Goal: Information Seeking & Learning: Learn about a topic

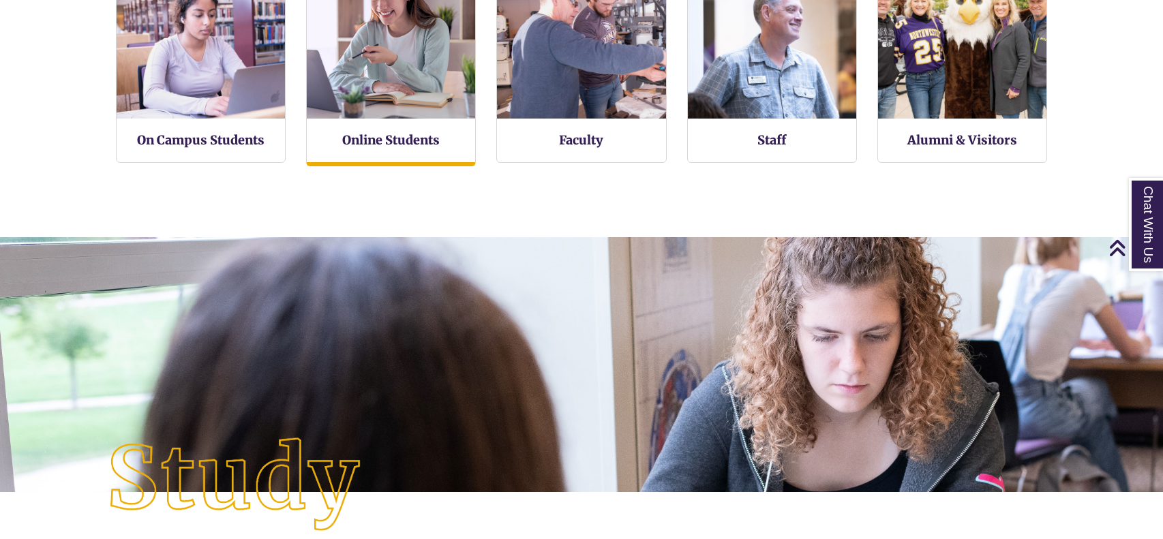
scroll to position [322, 1163]
click at [352, 82] on img at bounding box center [390, 33] width 185 height 185
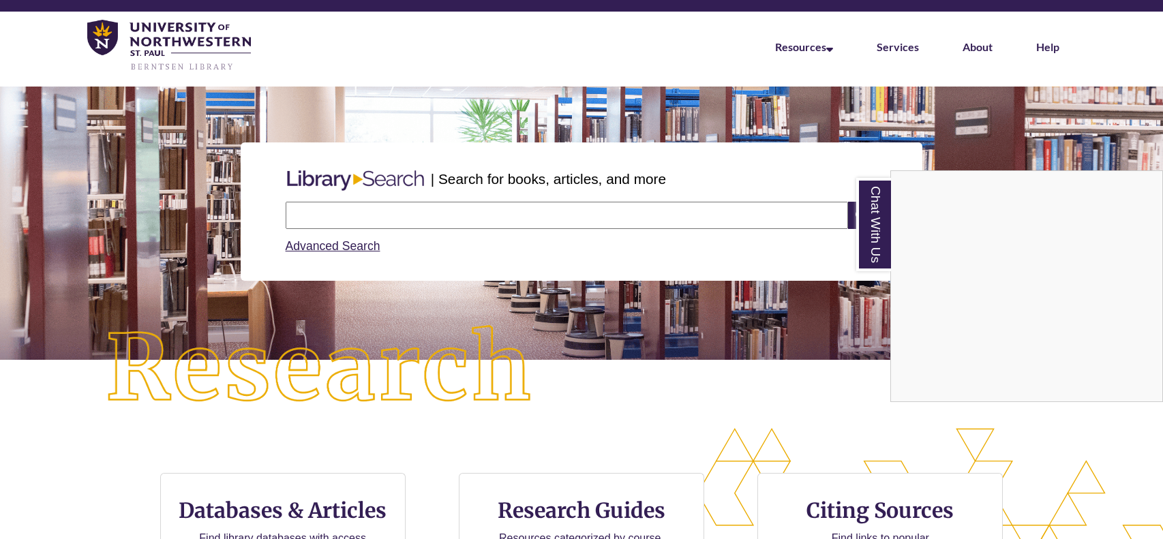
scroll to position [0, 0]
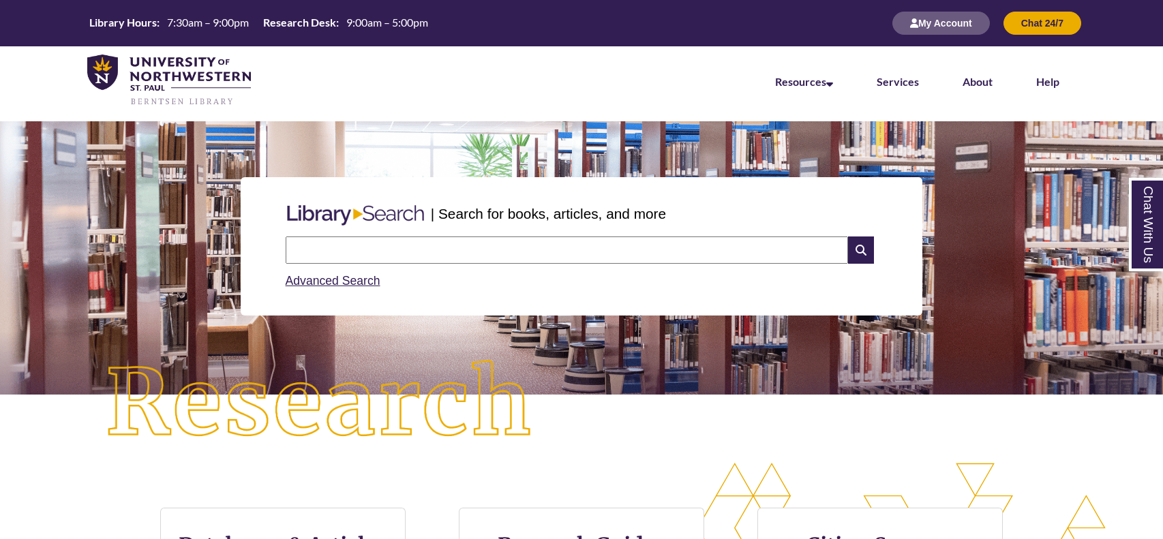
click at [698, 253] on input "text" at bounding box center [567, 249] width 562 height 27
click at [511, 350] on img at bounding box center [319, 404] width 523 height 182
click at [526, 262] on input "text" at bounding box center [567, 249] width 562 height 27
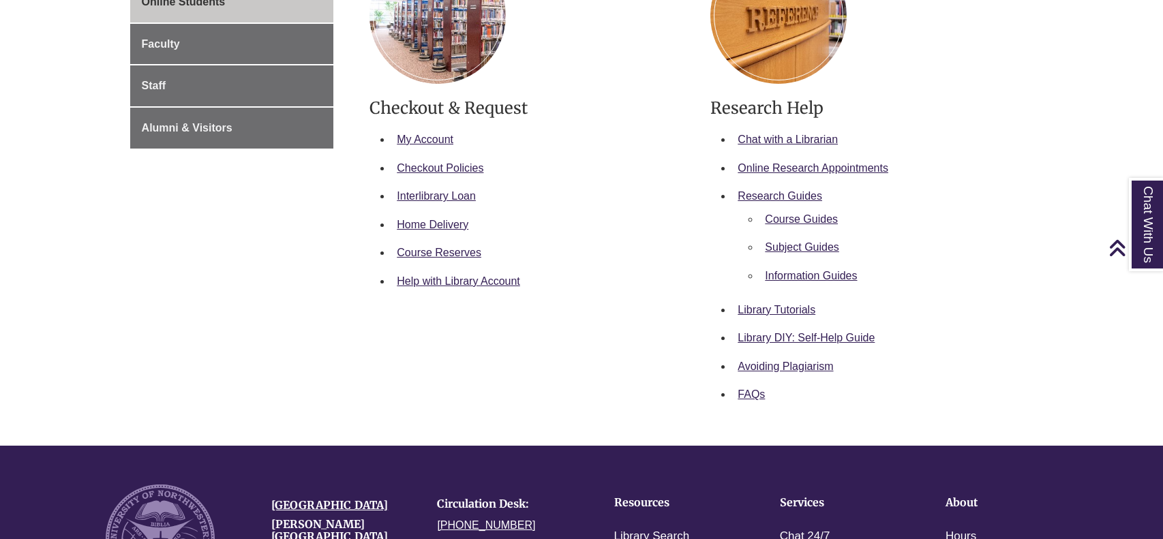
scroll to position [284, 0]
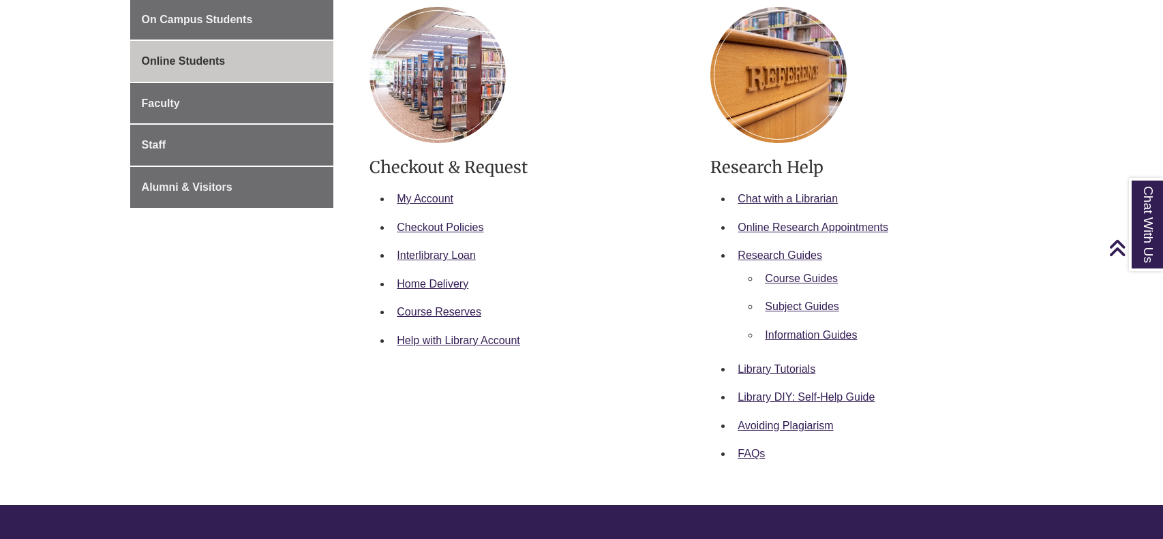
click at [656, 337] on li "Help with Library Account" at bounding box center [540, 340] width 298 height 29
click at [75, 291] on body "Skip to Main Content Library Hours: 7:30am – 9:00pm Research Desk: 9:00am – 5:0…" at bounding box center [581, 325] width 1163 height 1219
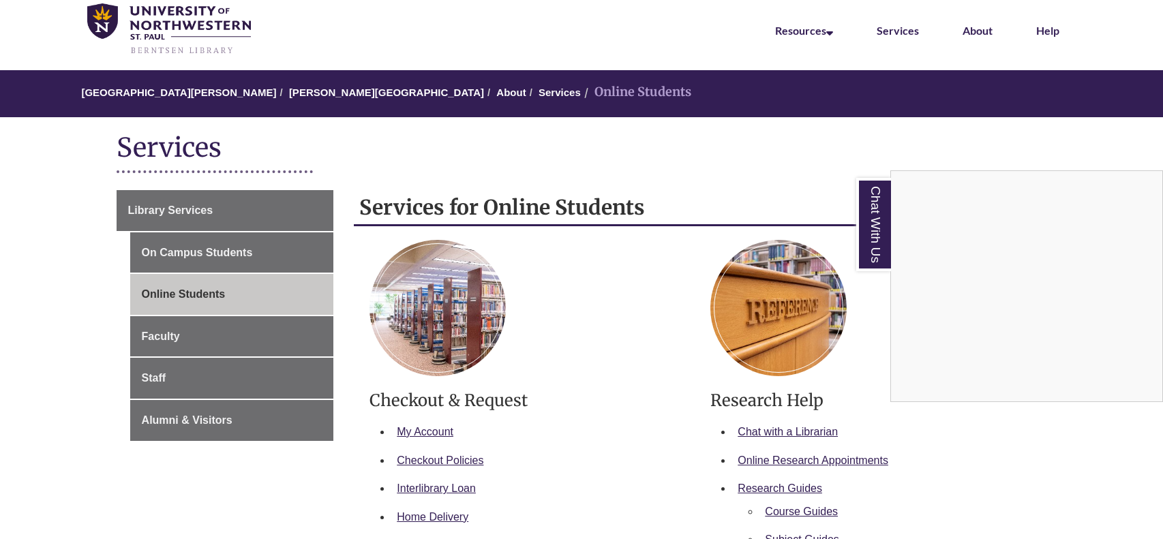
scroll to position [50, 0]
